Goal: Complete application form

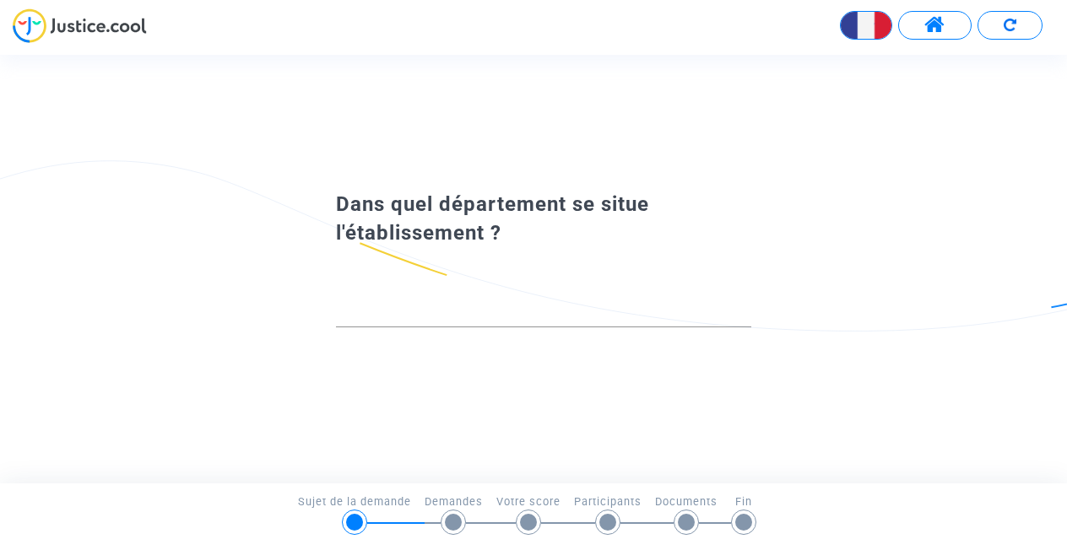
click at [462, 322] on div at bounding box center [543, 305] width 415 height 43
type input "c"
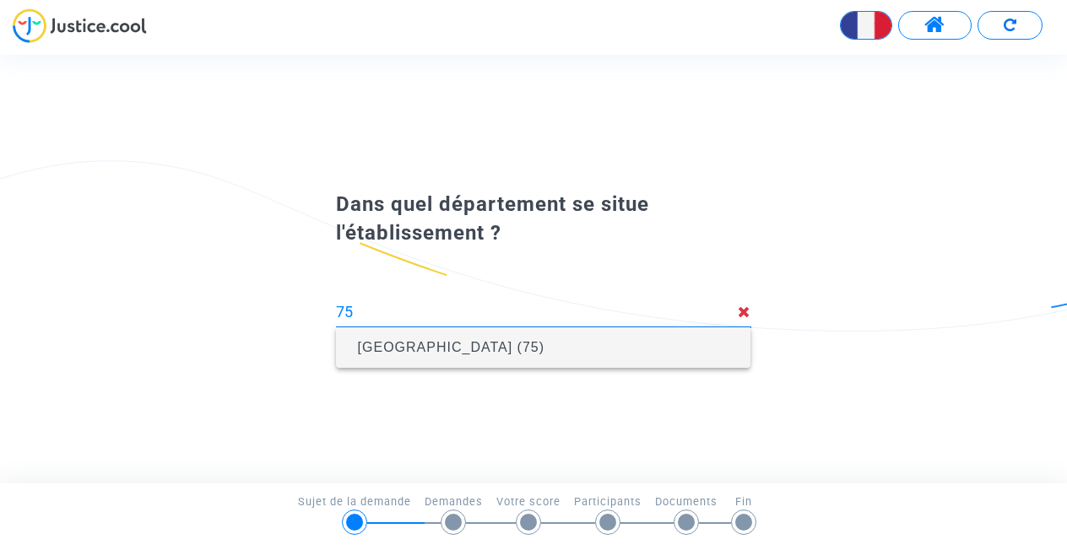
click at [720, 346] on span "[GEOGRAPHIC_DATA] (75)" at bounding box center [543, 347] width 388 height 41
type input "[GEOGRAPHIC_DATA] (75)"
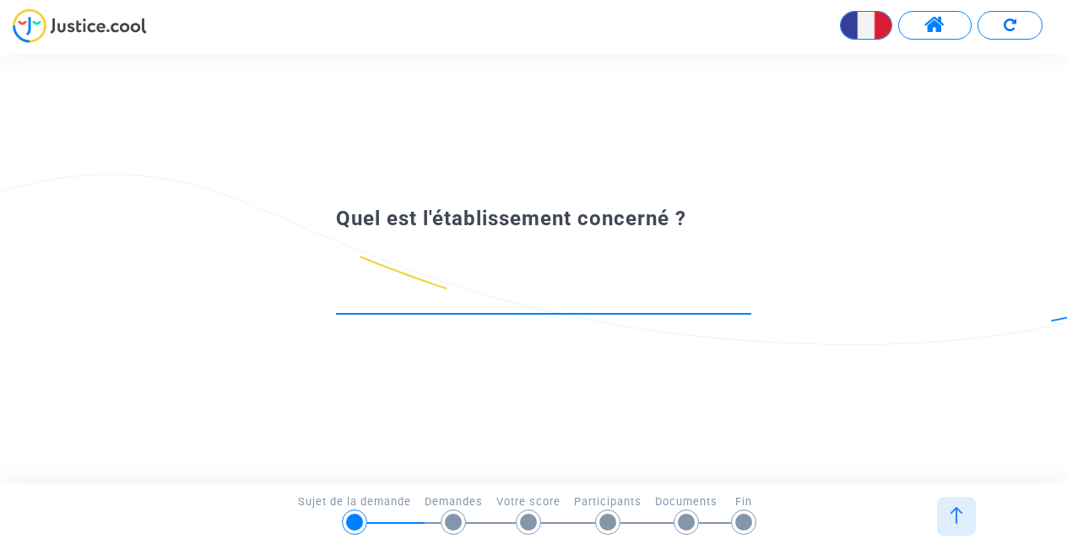
click at [594, 292] on input at bounding box center [543, 297] width 415 height 17
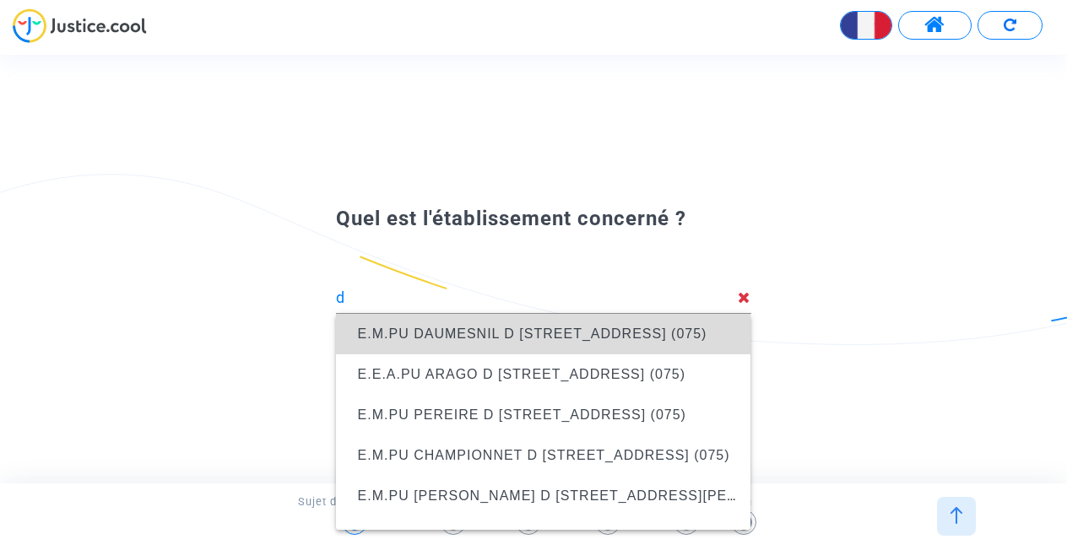
click at [443, 330] on span "E.M.PU DAUMESNIL D [STREET_ADDRESS] (075)" at bounding box center [532, 334] width 349 height 14
type input "E.M.PU DAUMESNIL D [STREET_ADDRESS] (075)"
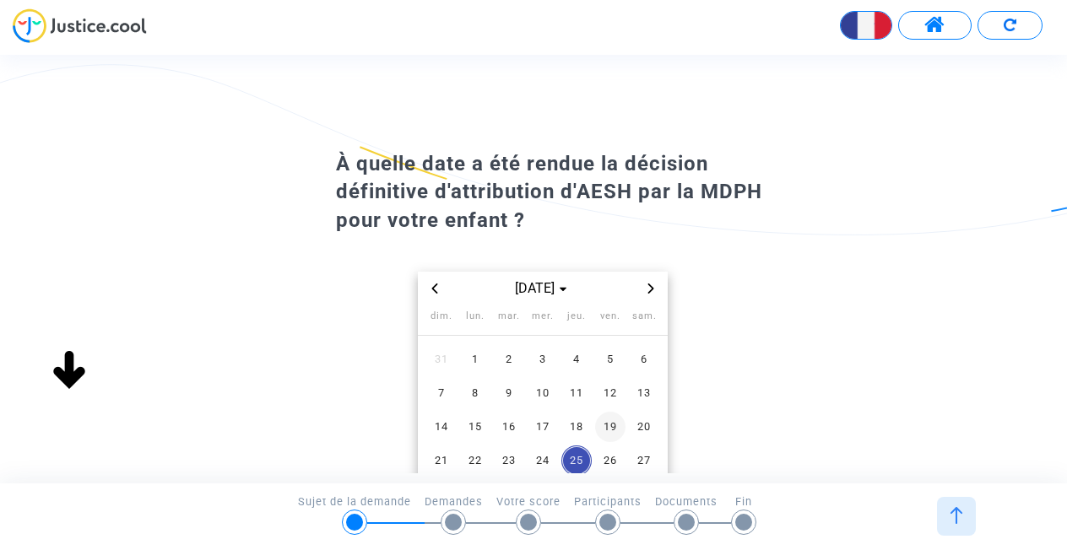
click at [606, 425] on span "19" at bounding box center [610, 427] width 30 height 30
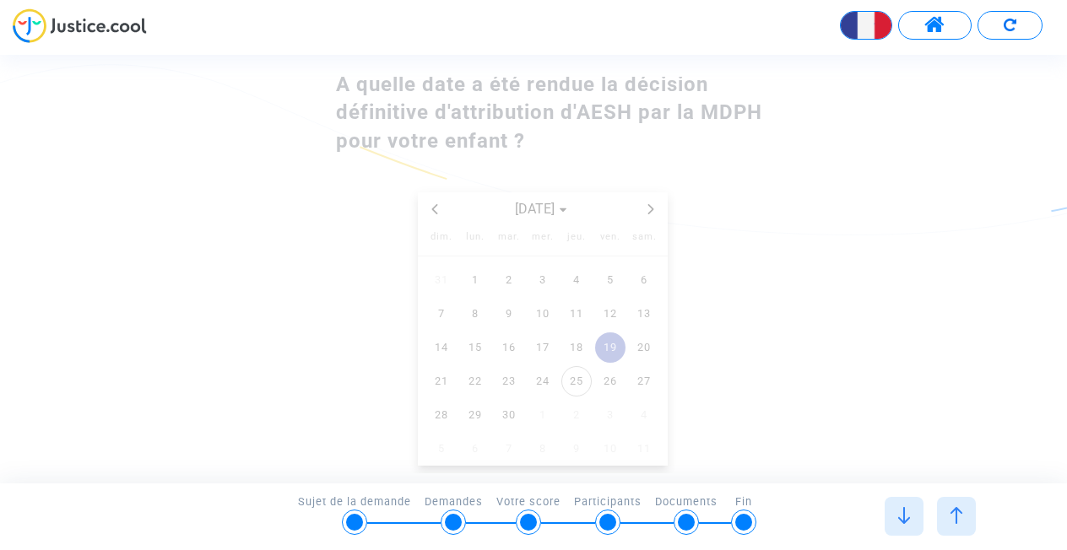
scroll to position [115, 0]
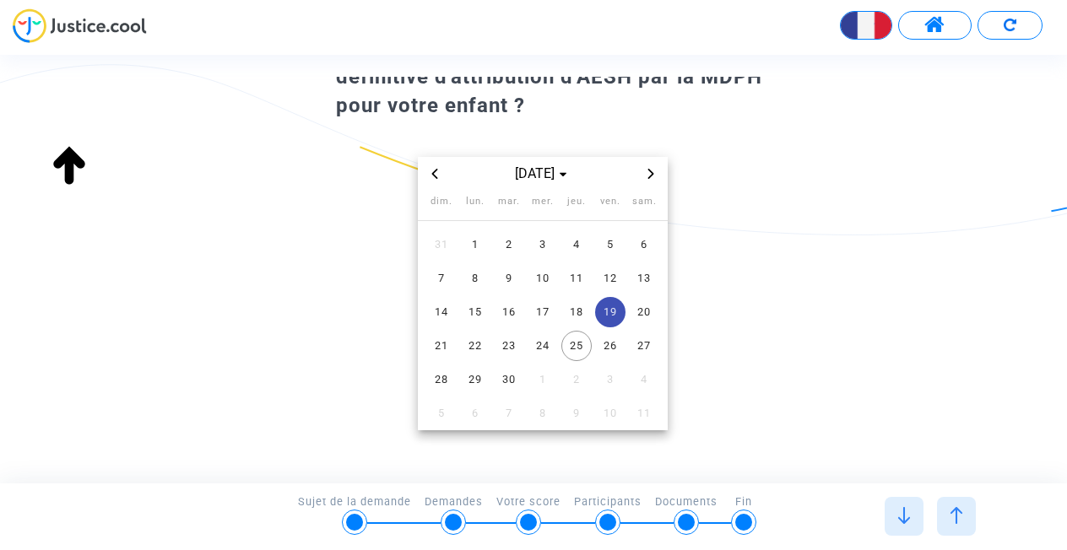
type input "E.M.PU DAUMESNIL D 70 avenue Daumesnil, Paris 12e Arrondissement (075)"
click at [584, 268] on span "11" at bounding box center [576, 278] width 30 height 30
